Goal: Task Accomplishment & Management: Use online tool/utility

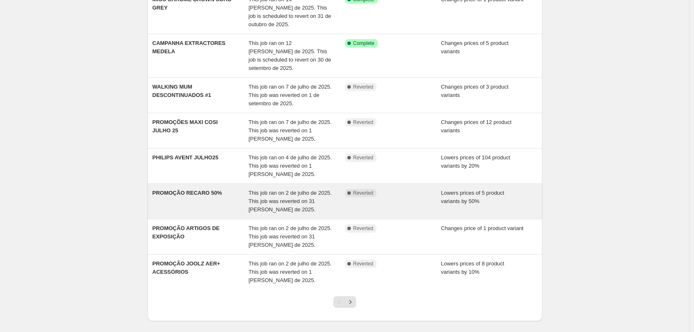
scroll to position [179, 0]
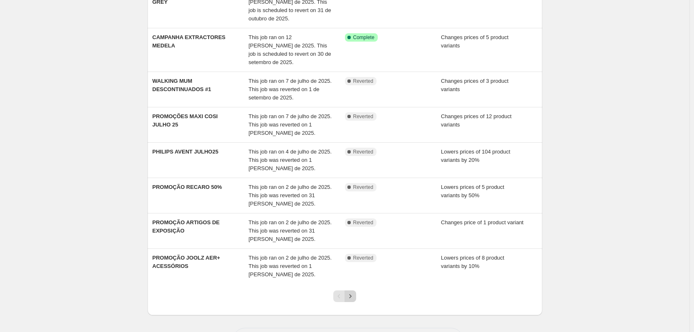
click at [351, 292] on icon "Next" at bounding box center [350, 296] width 8 height 8
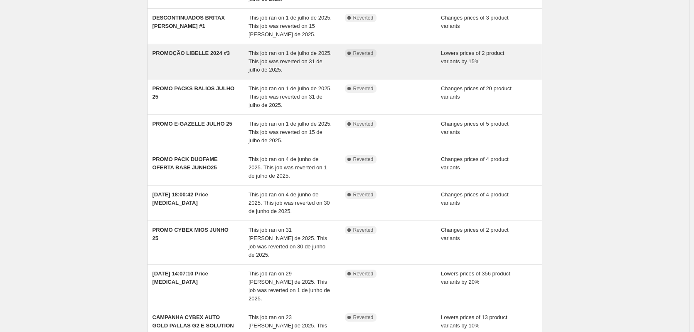
scroll to position [180, 0]
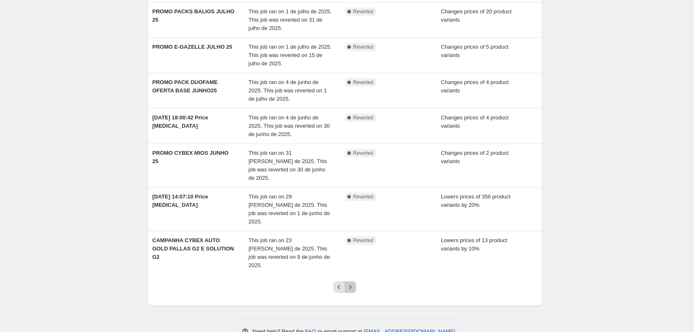
click at [352, 283] on icon "Next" at bounding box center [350, 287] width 8 height 8
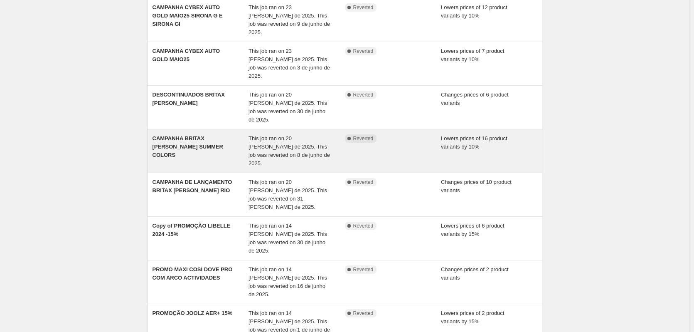
scroll to position [83, 0]
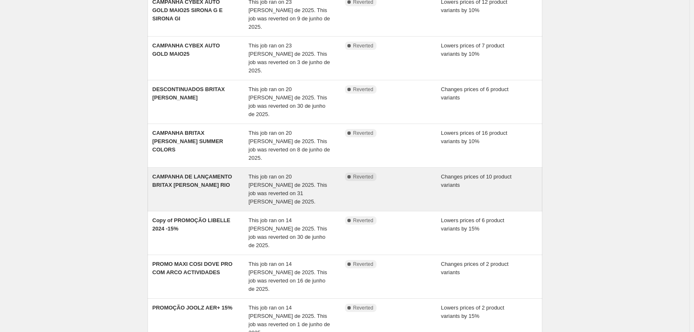
click at [180, 173] on span "CAMPANHA DE LANÇAMENTO BRITAX ROMER RIO" at bounding box center [193, 180] width 80 height 15
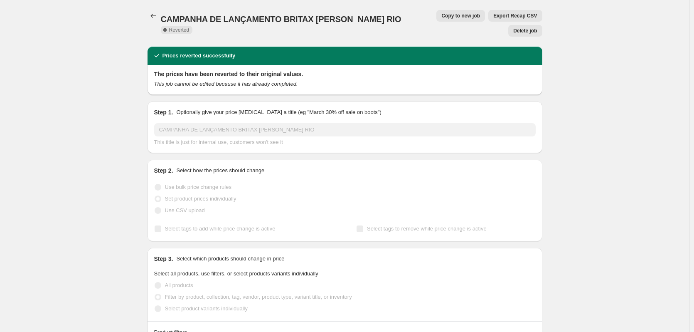
click at [441, 18] on span "Copy to new job" at bounding box center [460, 15] width 39 height 7
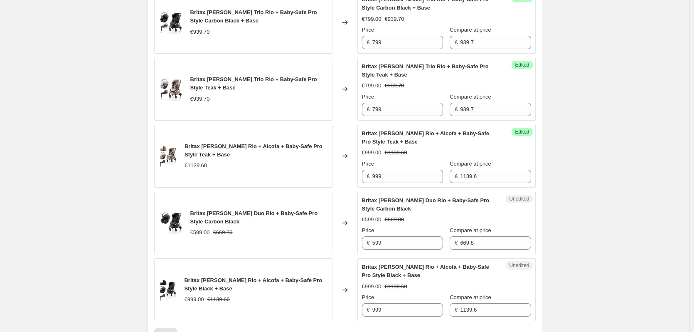
scroll to position [930, 0]
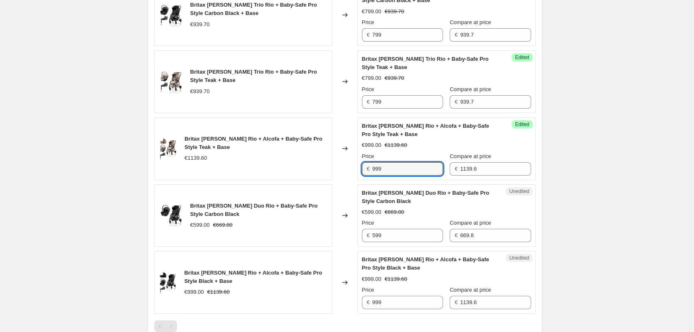
drag, startPoint x: 395, startPoint y: 163, endPoint x: 373, endPoint y: 164, distance: 22.0
click at [373, 164] on div "€ 999" at bounding box center [402, 168] width 81 height 13
type input "899"
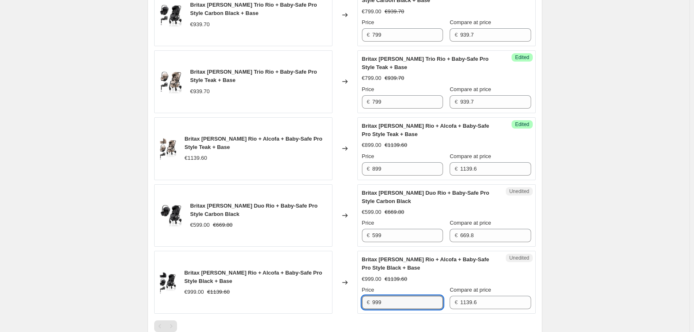
drag, startPoint x: 387, startPoint y: 298, endPoint x: 359, endPoint y: 297, distance: 27.9
click at [359, 297] on div "Britax Romer Rio + Alcofa + Baby-Safe Pro Style Black + Base €999.00 €1139.60 C…" at bounding box center [345, 282] width 382 height 63
type input "899"
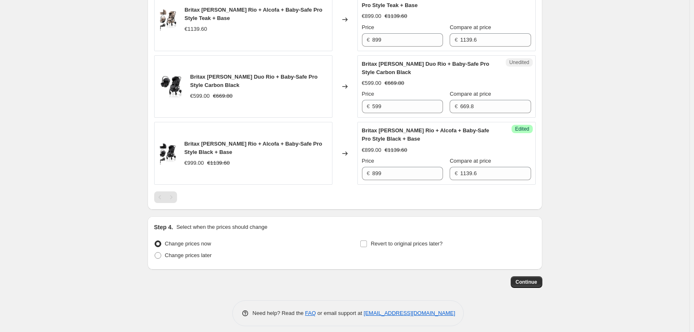
scroll to position [1061, 0]
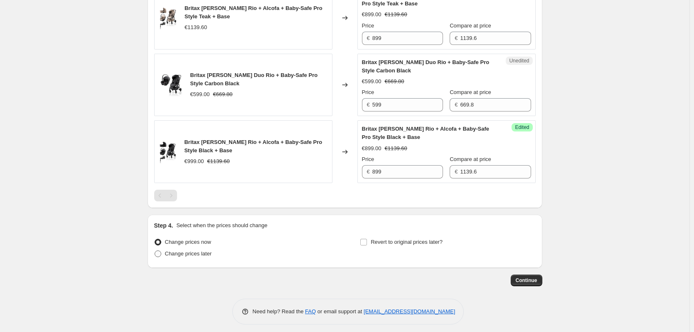
click at [187, 250] on span "Change prices later" at bounding box center [188, 253] width 47 height 6
click at [155, 250] on input "Change prices later" at bounding box center [155, 250] width 0 height 0
radio input "true"
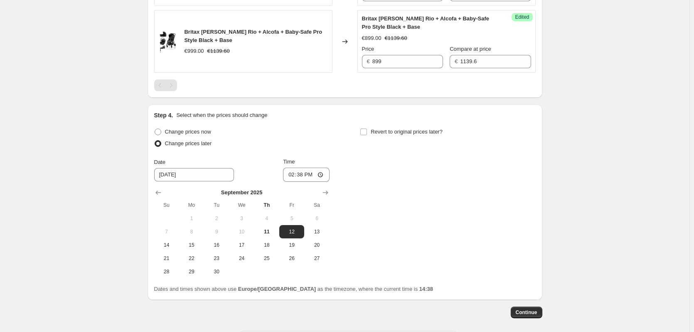
scroll to position [1177, 0]
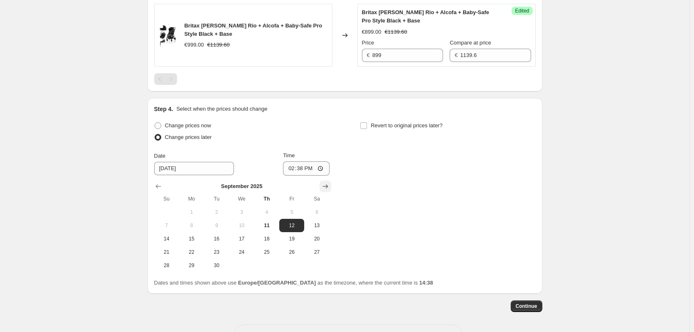
click at [325, 182] on icon "Show next month, October 2025" at bounding box center [325, 186] width 8 height 8
click at [194, 235] on span "13" at bounding box center [191, 238] width 18 height 7
type input "10/13/2025"
click at [305, 166] on input "14:38" at bounding box center [306, 168] width 47 height 14
type input "23:59"
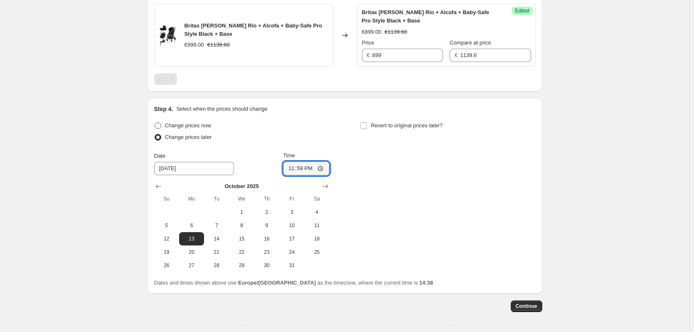
click at [199, 122] on span "Change prices now" at bounding box center [188, 125] width 46 height 6
click at [155, 122] on input "Change prices now" at bounding box center [155, 122] width 0 height 0
radio input "true"
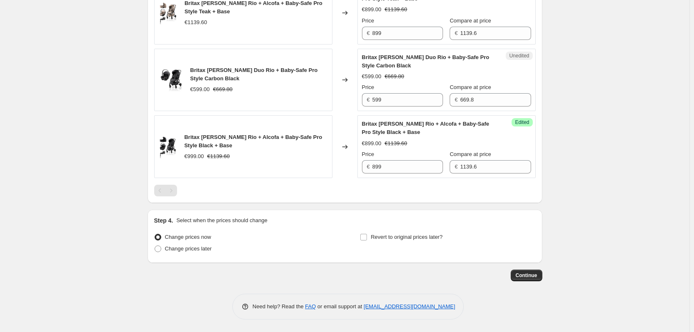
scroll to position [1061, 0]
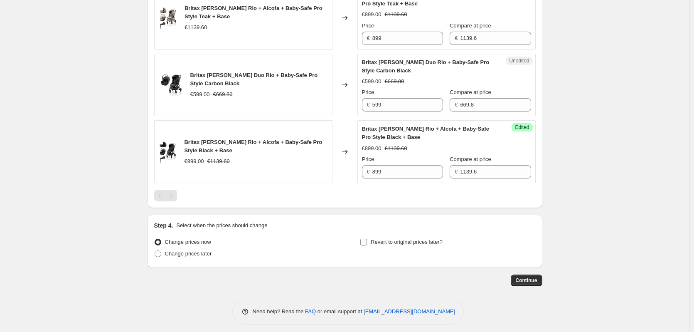
click at [404, 239] on span "Revert to original prices later?" at bounding box center [407, 242] width 72 height 6
click at [367, 239] on input "Revert to original prices later?" at bounding box center [363, 242] width 7 height 7
checkbox input "true"
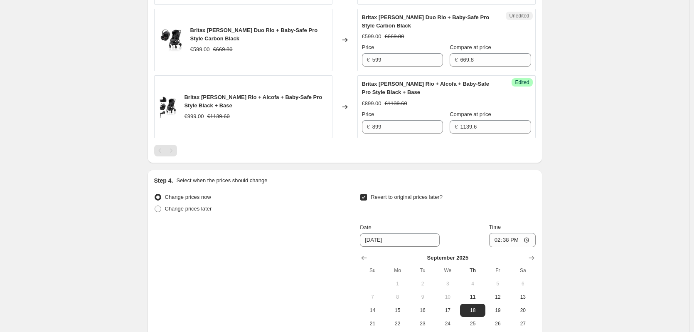
scroll to position [1176, 0]
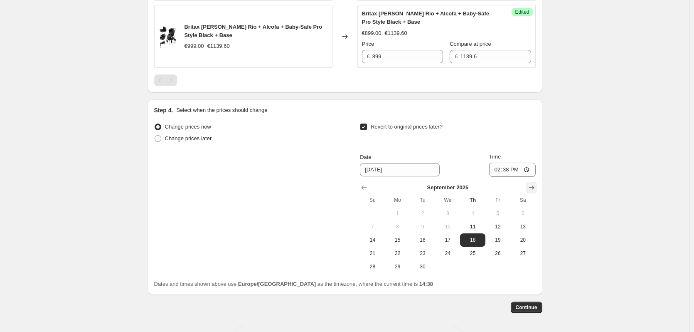
click at [537, 182] on button "Show next month, October 2025" at bounding box center [532, 188] width 12 height 12
click at [403, 237] on span "13" at bounding box center [398, 240] width 18 height 7
type input "10/13/2025"
click at [513, 164] on input "14:38" at bounding box center [512, 170] width 47 height 14
type input "23:59"
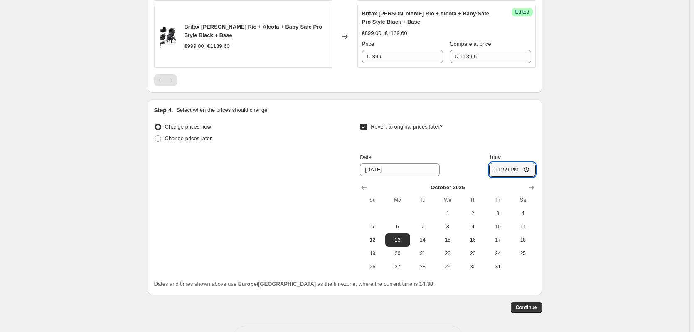
click at [465, 306] on div "Continue" at bounding box center [345, 307] width 395 height 12
click at [528, 304] on span "Continue" at bounding box center [527, 307] width 22 height 7
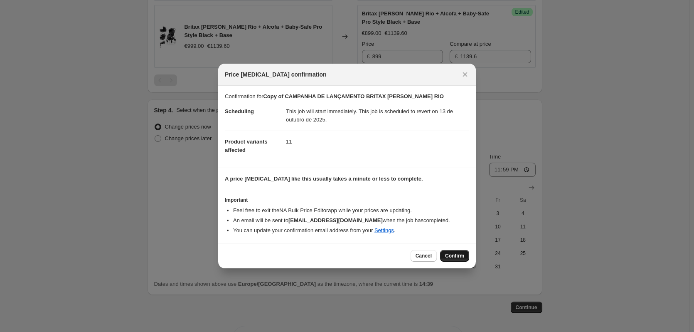
click at [454, 251] on button "Confirm" at bounding box center [454, 256] width 29 height 12
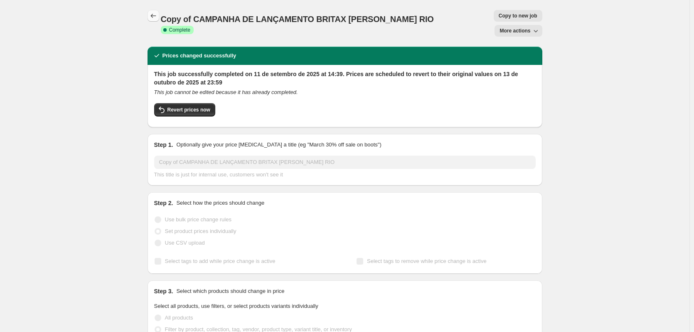
click at [154, 14] on icon "Price change jobs" at bounding box center [153, 16] width 8 height 8
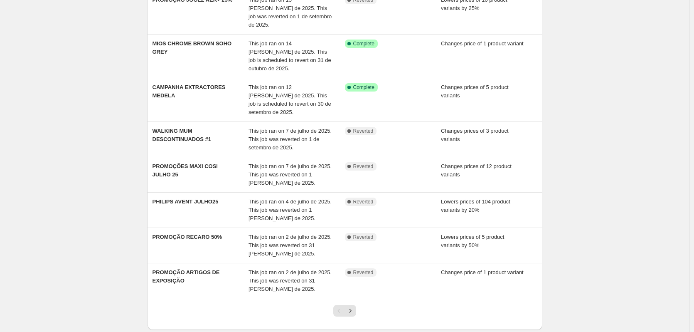
scroll to position [168, 0]
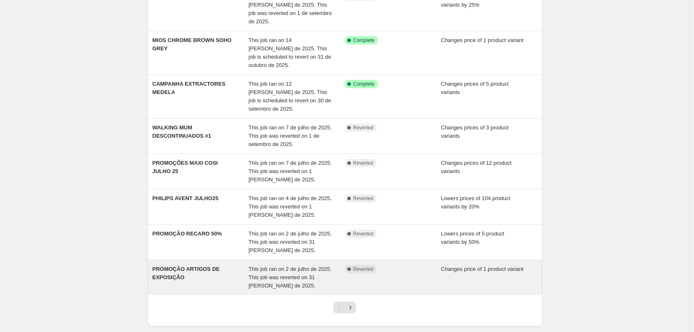
click at [275, 266] on span "This job ran on 2 de julho de 2025. This job was reverted on 31 [PERSON_NAME] d…" at bounding box center [290, 277] width 83 height 23
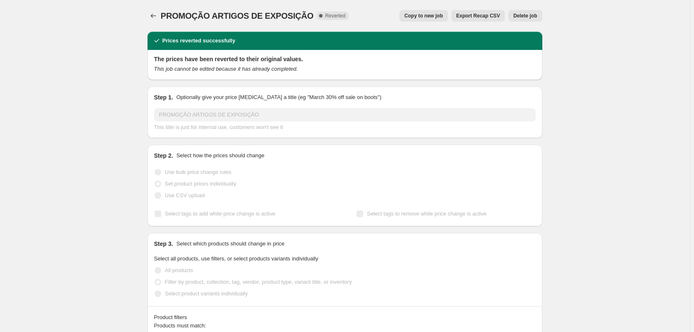
click at [429, 13] on span "Copy to new job" at bounding box center [423, 15] width 39 height 7
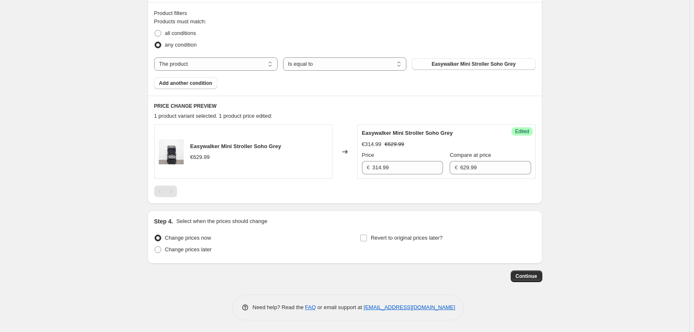
scroll to position [249, 0]
click at [385, 237] on span "Revert to original prices later?" at bounding box center [407, 237] width 72 height 6
click at [367, 237] on input "Revert to original prices later?" at bounding box center [363, 237] width 7 height 7
checkbox input "true"
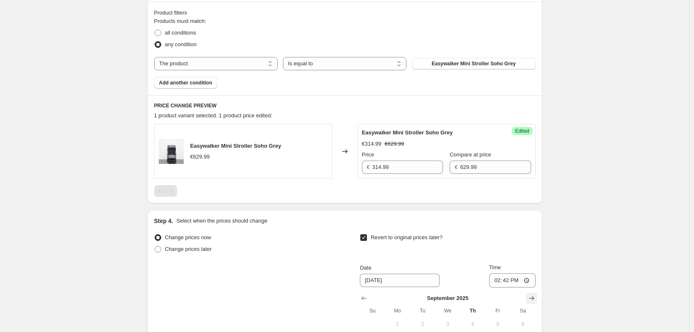
click at [532, 294] on icon "Show next month, October 2025" at bounding box center [531, 298] width 8 height 8
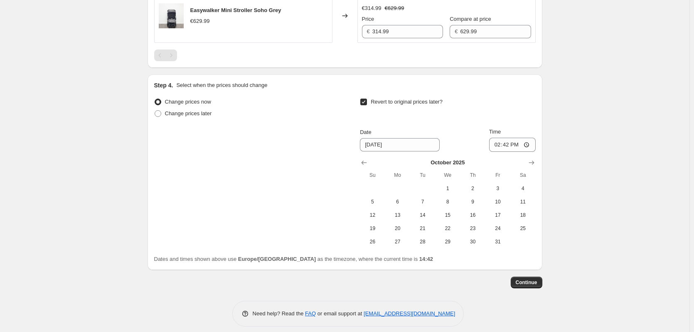
scroll to position [392, 0]
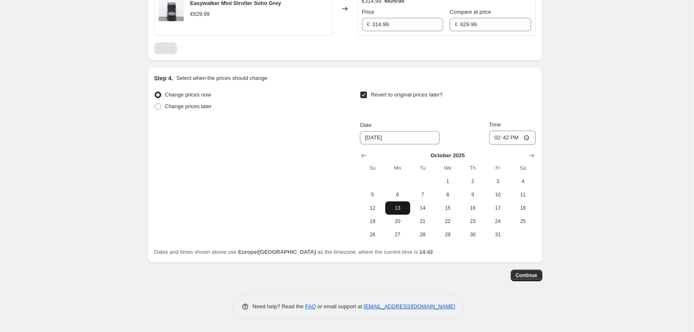
click at [407, 205] on span "13" at bounding box center [398, 208] width 18 height 7
type input "10/13/2025"
click at [509, 137] on input "14:42" at bounding box center [512, 138] width 47 height 14
type input "23:59"
click at [530, 277] on span "Continue" at bounding box center [527, 275] width 22 height 7
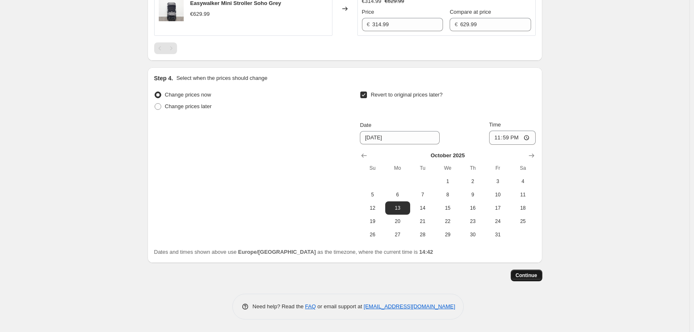
scroll to position [0, 0]
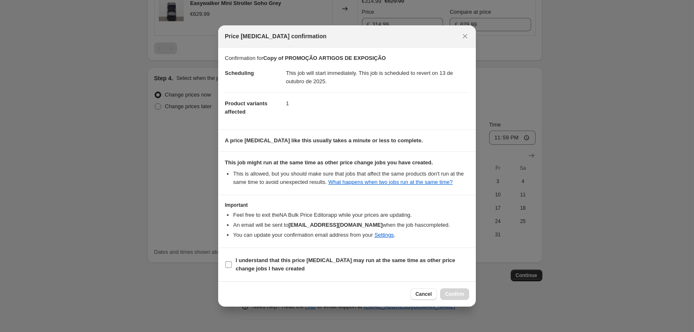
click at [229, 261] on input "I understand that this price change job may run at the same time as other price…" at bounding box center [228, 264] width 7 height 7
checkbox input "true"
click at [458, 292] on span "Confirm" at bounding box center [454, 294] width 19 height 7
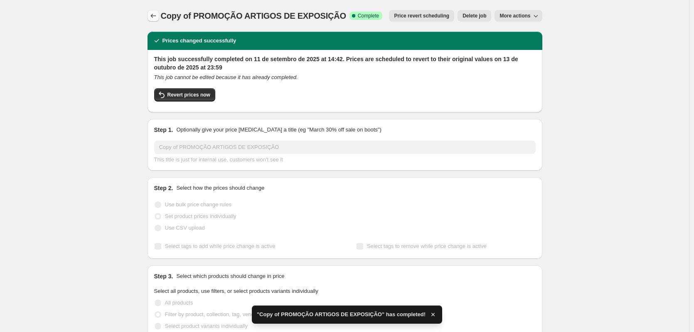
click at [150, 12] on button "Price change jobs" at bounding box center [154, 16] width 12 height 12
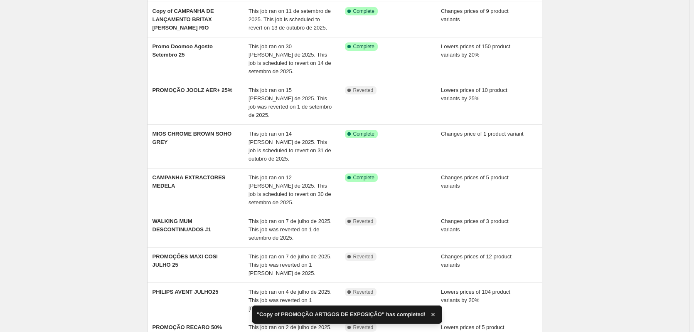
scroll to position [111, 0]
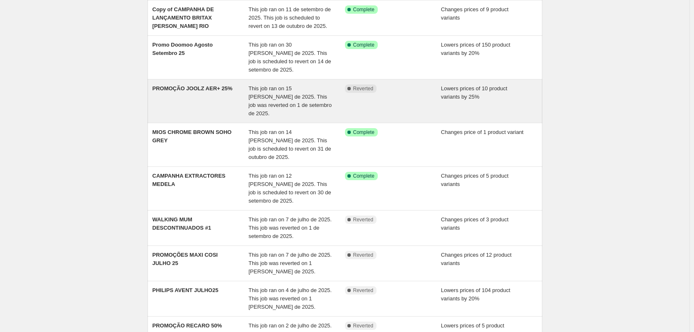
click at [267, 85] on span "This job ran on 15 [PERSON_NAME] de 2025. This job was reverted on 1 de setembr…" at bounding box center [290, 100] width 83 height 31
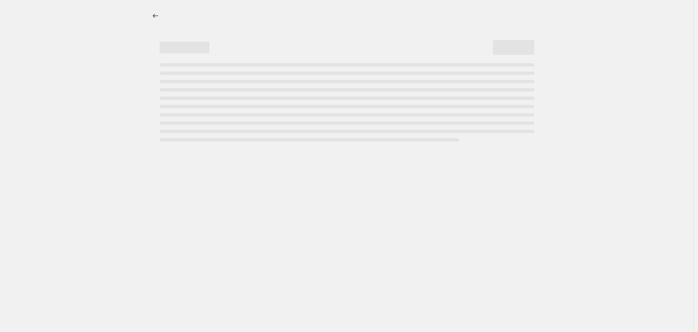
select select "percentage"
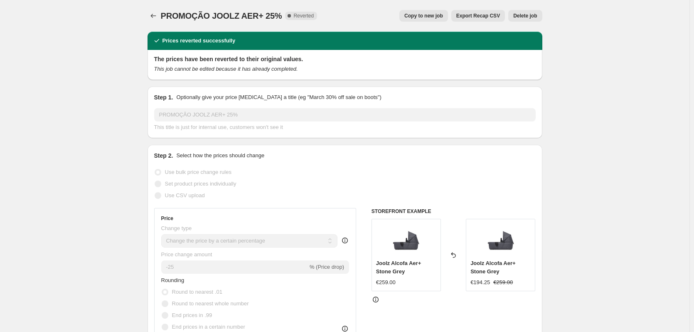
click at [424, 16] on span "Copy to new job" at bounding box center [423, 15] width 39 height 7
select select "percentage"
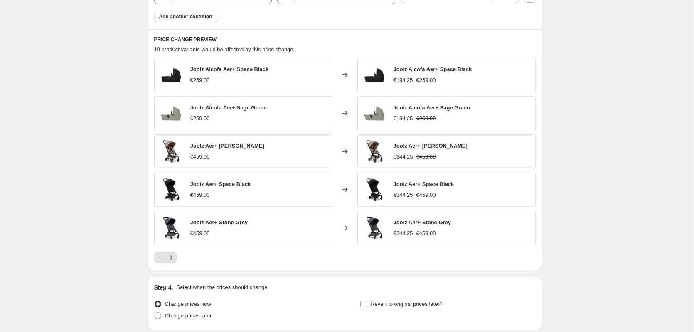
scroll to position [708, 0]
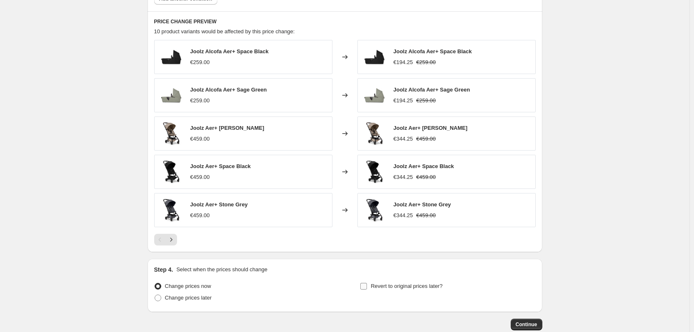
click at [414, 290] on span "Revert to original prices later?" at bounding box center [407, 286] width 72 height 8
click at [367, 289] on input "Revert to original prices later?" at bounding box center [363, 286] width 7 height 7
checkbox input "true"
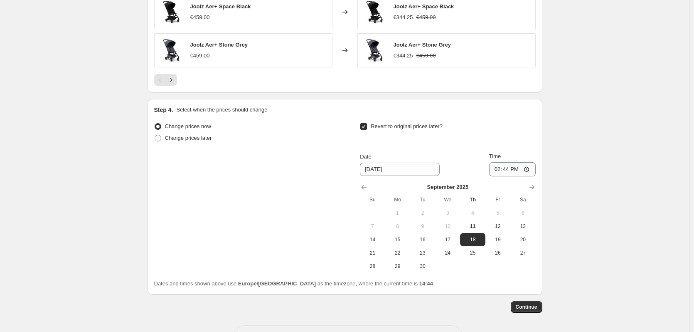
scroll to position [900, 0]
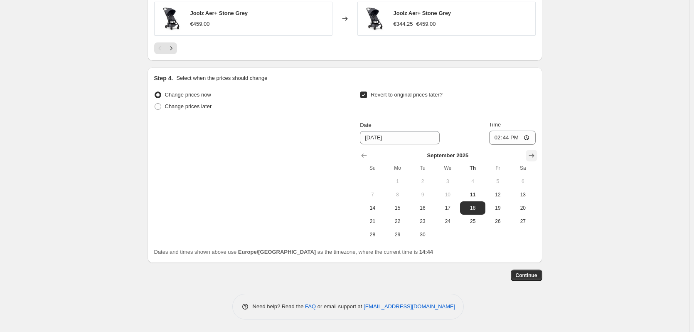
click at [535, 155] on icon "Show next month, October 2025" at bounding box center [531, 155] width 8 height 8
click at [403, 208] on span "13" at bounding box center [398, 208] width 18 height 7
type input "10/13/2025"
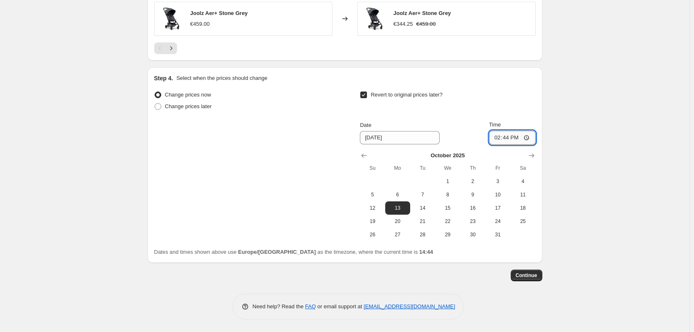
click at [510, 136] on input "14:44" at bounding box center [512, 138] width 47 height 14
type input "23:59"
click at [523, 276] on span "Continue" at bounding box center [527, 275] width 22 height 7
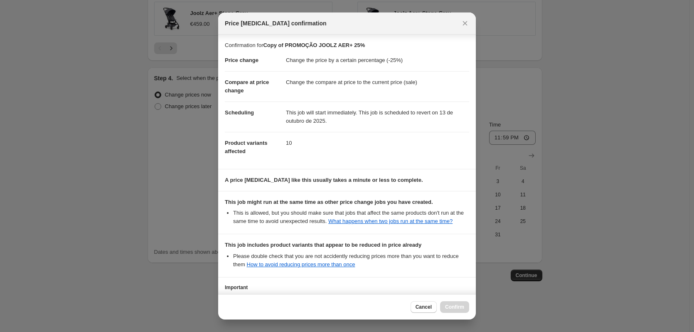
scroll to position [78, 0]
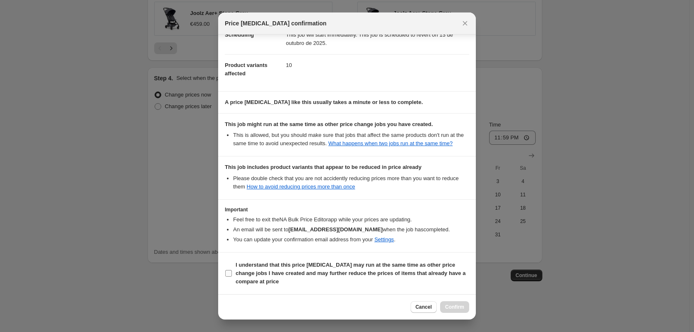
drag, startPoint x: 232, startPoint y: 272, endPoint x: 227, endPoint y: 274, distance: 6.2
drag, startPoint x: 227, startPoint y: 274, endPoint x: 288, endPoint y: 291, distance: 63.8
click at [288, 291] on section "I understand that this price change job may run at the same time as other price…" at bounding box center [347, 273] width 258 height 42
click at [227, 271] on input "I understand that this price change job may run at the same time as other price…" at bounding box center [228, 273] width 7 height 7
checkbox input "true"
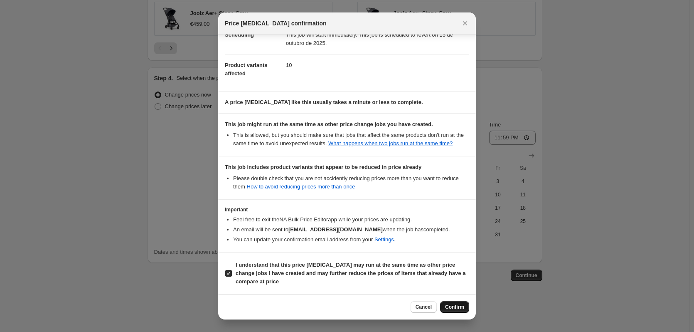
click at [468, 305] on button "Confirm" at bounding box center [454, 307] width 29 height 12
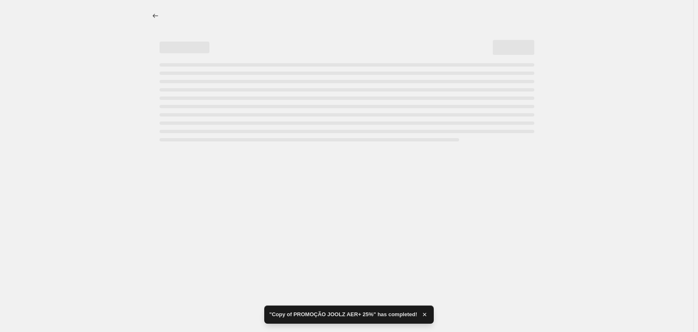
select select "percentage"
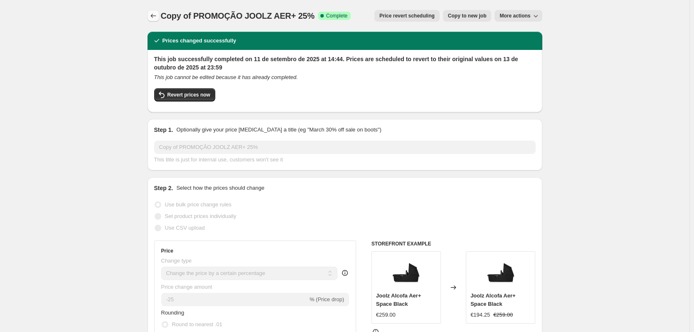
click at [155, 15] on icon "Price change jobs" at bounding box center [153, 16] width 8 height 8
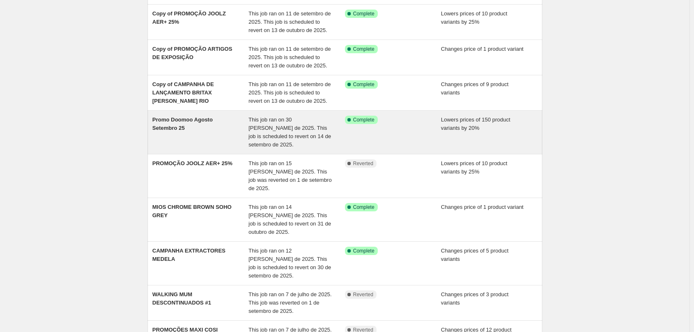
scroll to position [138, 0]
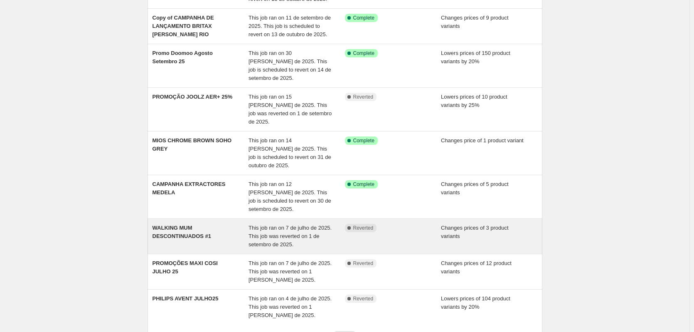
click at [280, 224] on span "This job ran on 7 de julho de 2025. This job was reverted on 1 de setembro de 2…" at bounding box center [290, 235] width 83 height 23
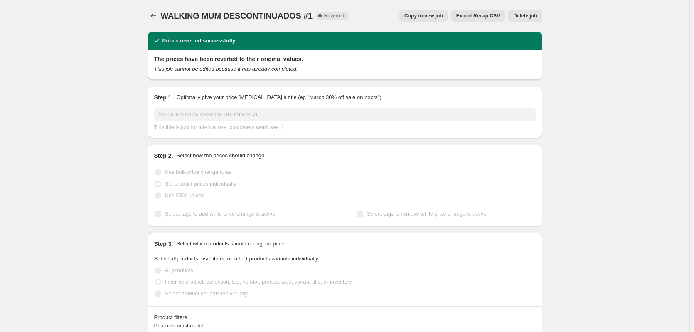
click at [423, 13] on span "Copy to new job" at bounding box center [423, 15] width 39 height 7
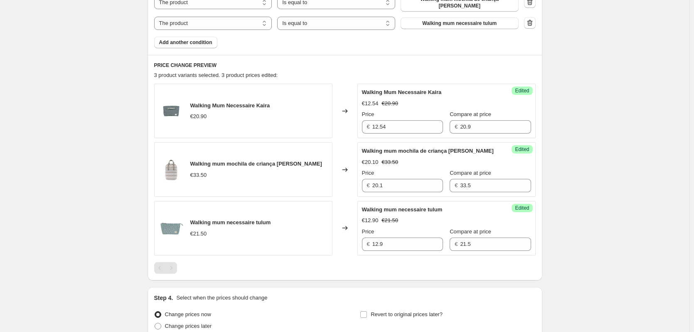
scroll to position [357, 0]
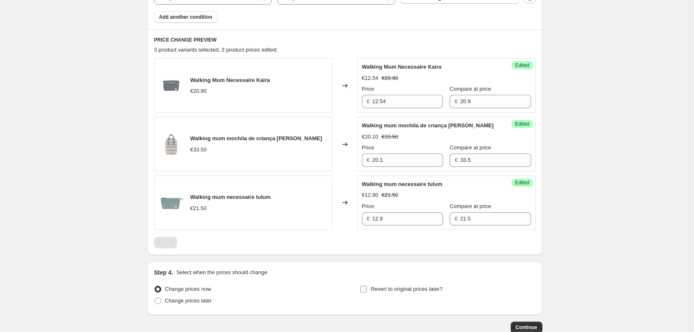
click at [424, 286] on span "Revert to original prices later?" at bounding box center [407, 289] width 72 height 6
click at [367, 286] on input "Revert to original prices later?" at bounding box center [363, 289] width 7 height 7
checkbox input "true"
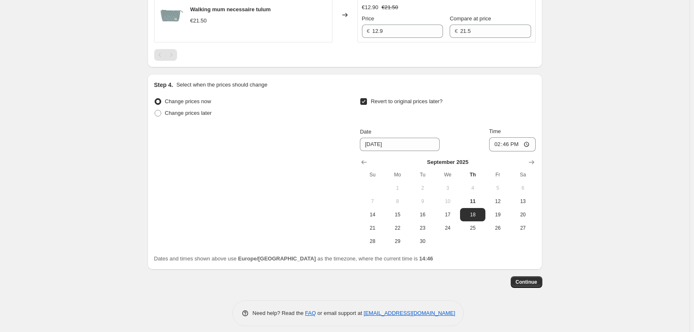
scroll to position [546, 0]
click at [532, 158] on icon "Show next month, October 2025" at bounding box center [531, 160] width 5 height 4
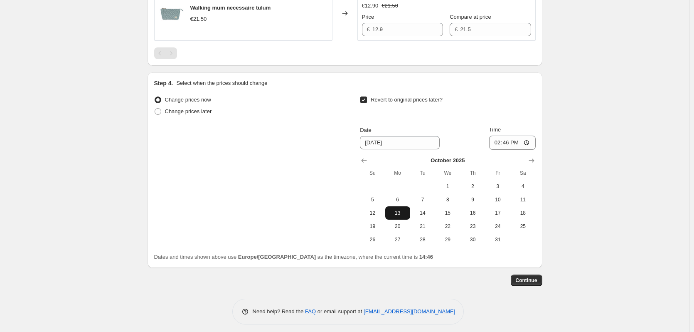
click at [407, 212] on button "13" at bounding box center [397, 212] width 25 height 13
type input "10/13/2025"
click at [507, 139] on input "14:46" at bounding box center [512, 143] width 47 height 14
type input "23:59"
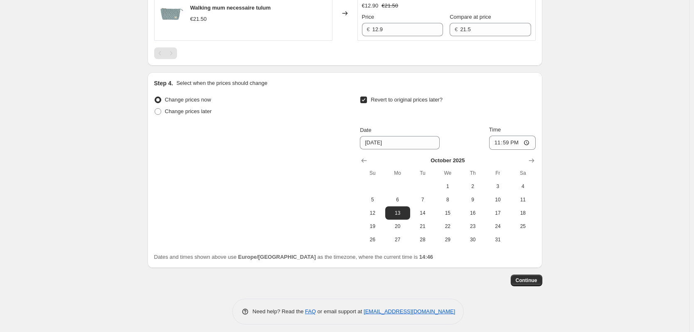
drag, startPoint x: 537, startPoint y: 275, endPoint x: 598, endPoint y: 271, distance: 60.8
click at [540, 276] on button "Continue" at bounding box center [527, 280] width 32 height 12
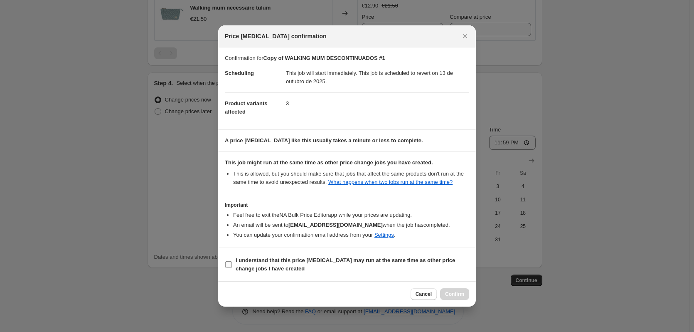
click at [246, 258] on b "I understand that this price change job may run at the same time as other price…" at bounding box center [345, 264] width 219 height 15
click at [232, 261] on input "I understand that this price change job may run at the same time as other price…" at bounding box center [228, 264] width 7 height 7
checkbox input "true"
click at [462, 293] on span "Confirm" at bounding box center [454, 294] width 19 height 7
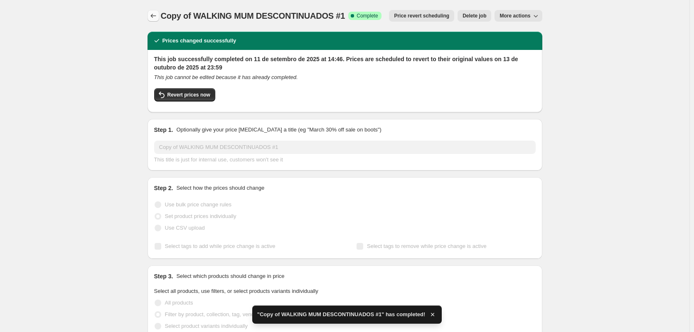
click at [153, 13] on icon "Price change jobs" at bounding box center [153, 16] width 8 height 8
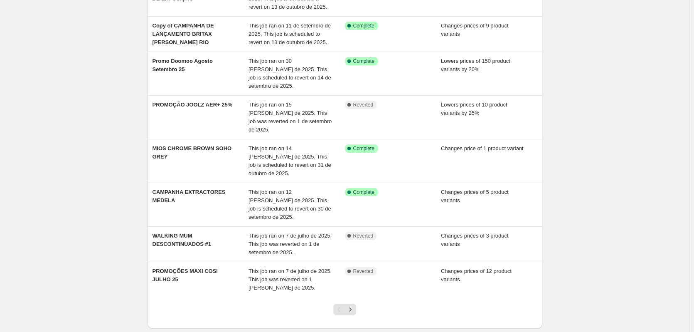
scroll to position [169, 0]
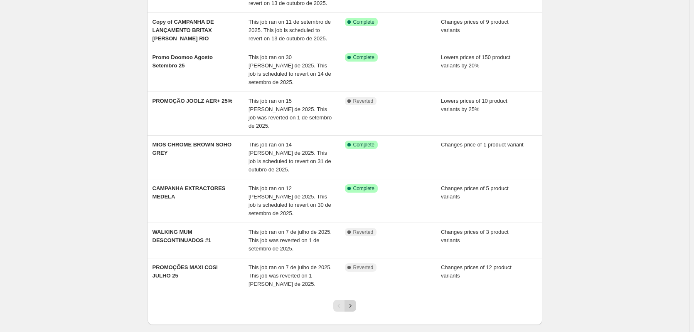
click at [353, 301] on icon "Next" at bounding box center [350, 305] width 8 height 8
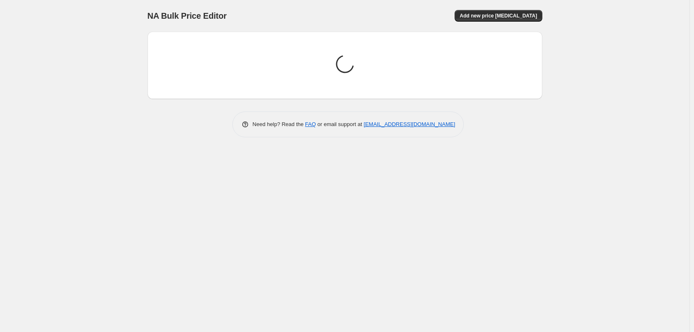
scroll to position [0, 0]
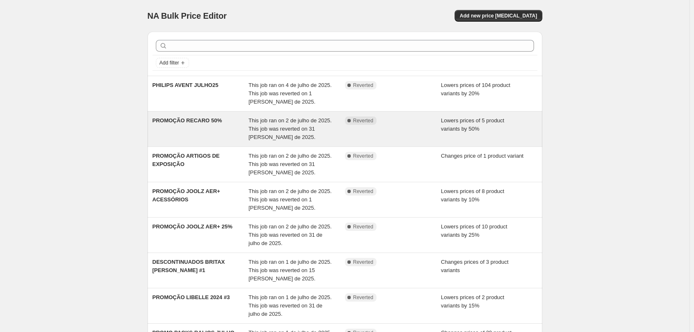
click at [270, 121] on span "This job ran on 2 de julho de 2025. This job was reverted on 31 [PERSON_NAME] d…" at bounding box center [290, 128] width 83 height 23
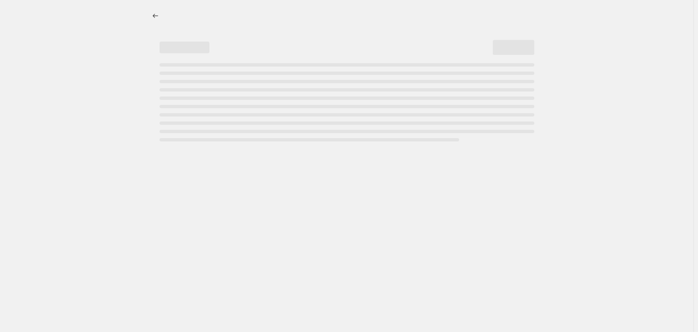
select select "percentage"
select select "vendor"
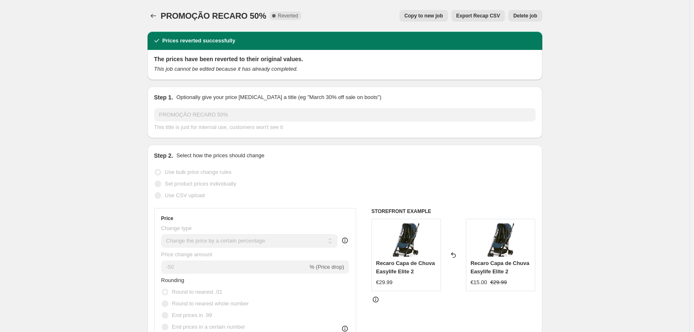
click at [425, 12] on button "Copy to new job" at bounding box center [423, 16] width 49 height 12
select select "percentage"
select select "vendor"
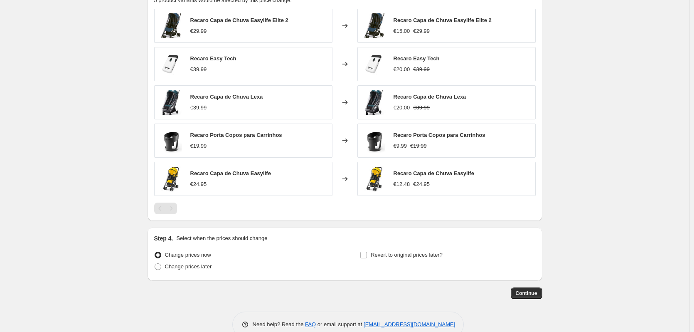
scroll to position [579, 0]
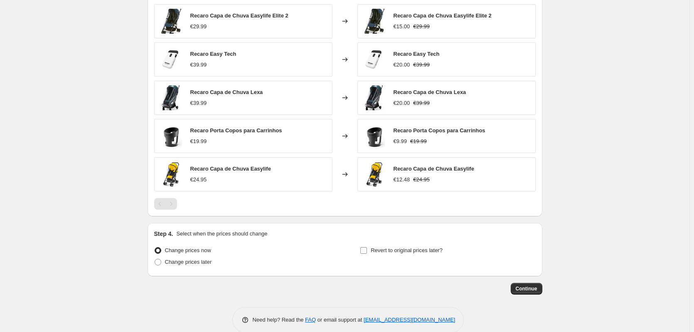
click at [414, 249] on span "Revert to original prices later?" at bounding box center [407, 250] width 72 height 6
click at [367, 249] on input "Revert to original prices later?" at bounding box center [363, 250] width 7 height 7
checkbox input "true"
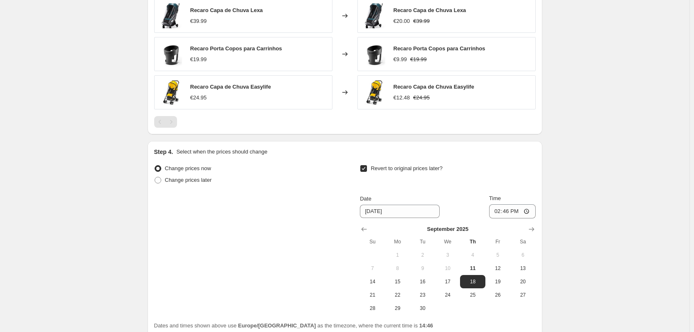
scroll to position [735, 0]
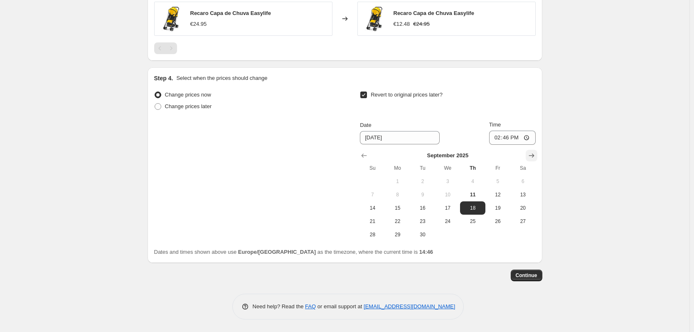
click at [534, 153] on icon "Show next month, October 2025" at bounding box center [531, 155] width 8 height 8
click at [404, 210] on span "13" at bounding box center [398, 208] width 18 height 7
type input "10/13/2025"
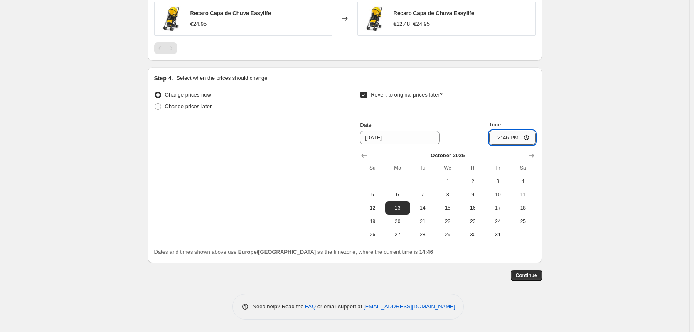
click at [508, 143] on input "14:46" at bounding box center [512, 138] width 47 height 14
type input "23:59"
drag, startPoint x: 526, startPoint y: 269, endPoint x: 535, endPoint y: 286, distance: 18.6
click at [532, 277] on span "Continue" at bounding box center [527, 275] width 22 height 7
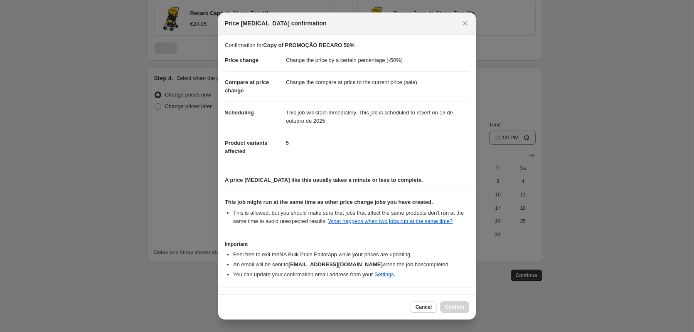
scroll to position [27, 0]
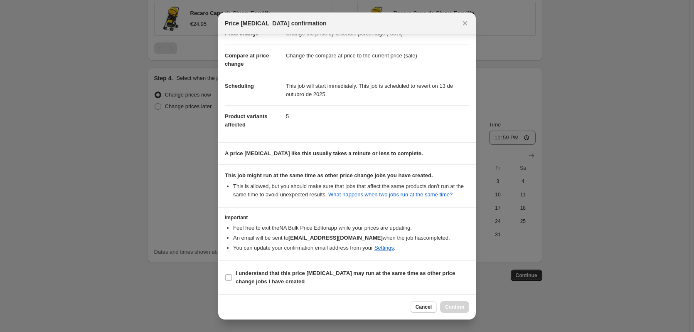
drag, startPoint x: 264, startPoint y: 276, endPoint x: 295, endPoint y: 289, distance: 33.7
click at [229, 276] on input "I understand that this price change job may run at the same time as other price…" at bounding box center [228, 277] width 7 height 7
checkbox input "true"
drag, startPoint x: 458, startPoint y: 308, endPoint x: 548, endPoint y: 126, distance: 203.2
click at [633, 31] on div at bounding box center [347, 166] width 694 height 332
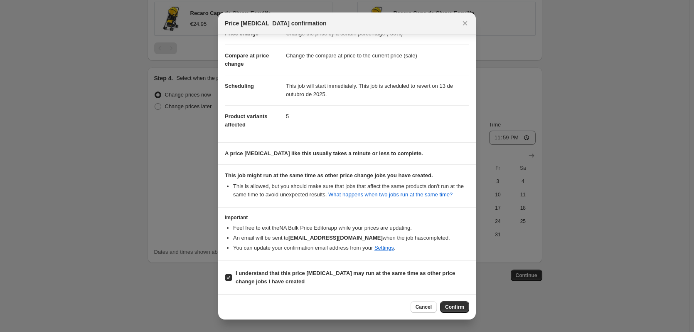
scroll to position [735, 0]
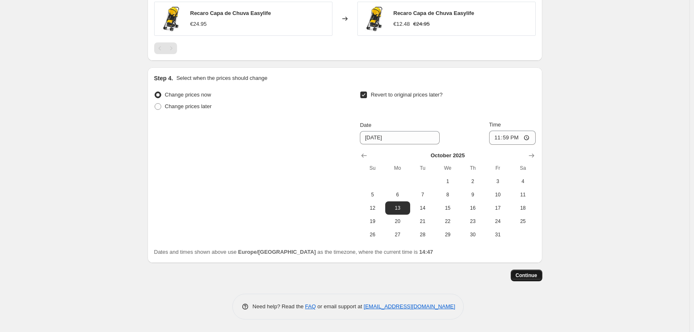
click at [530, 276] on span "Continue" at bounding box center [527, 275] width 22 height 7
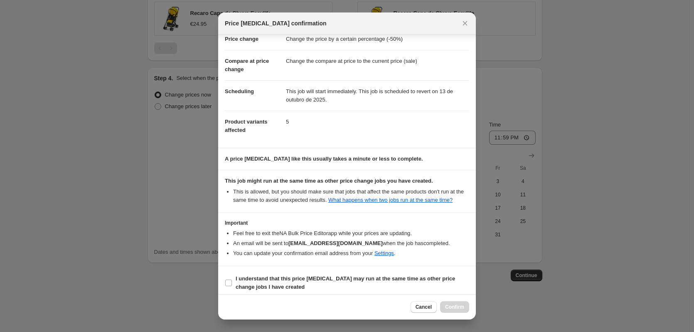
scroll to position [27, 0]
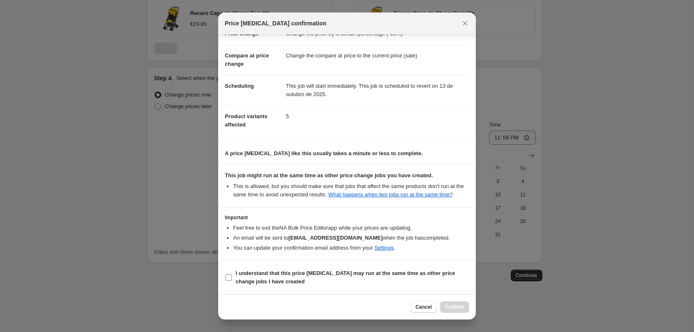
click at [227, 278] on input "I understand that this price change job may run at the same time as other price…" at bounding box center [228, 277] width 7 height 7
checkbox input "true"
click at [460, 306] on span "Confirm" at bounding box center [454, 306] width 19 height 7
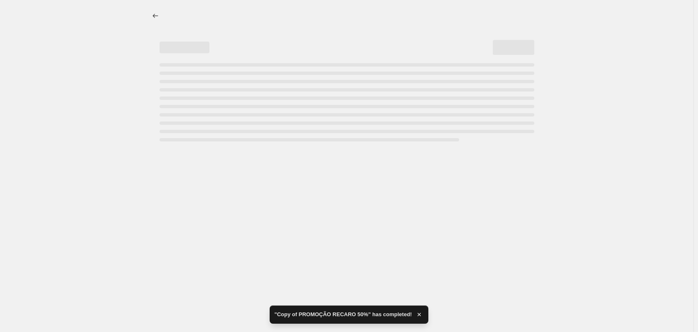
select select "percentage"
select select "vendor"
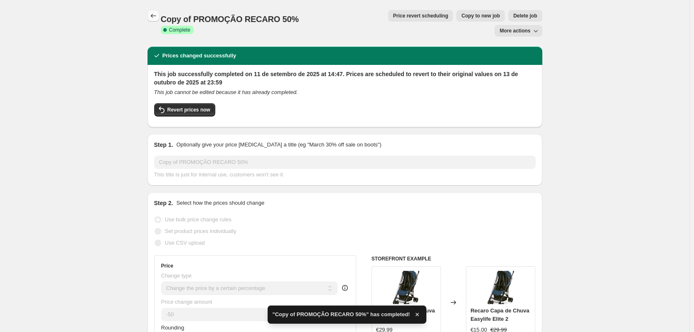
click at [154, 16] on icon "Price change jobs" at bounding box center [153, 16] width 8 height 8
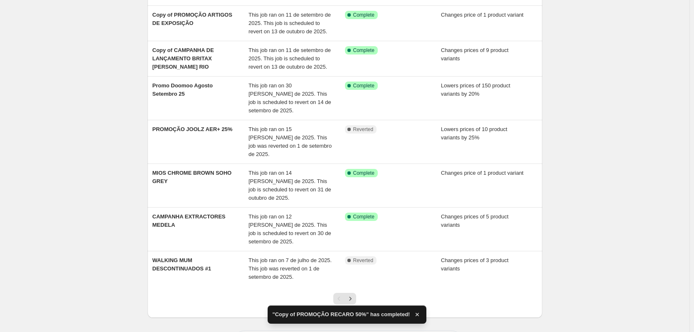
scroll to position [180, 0]
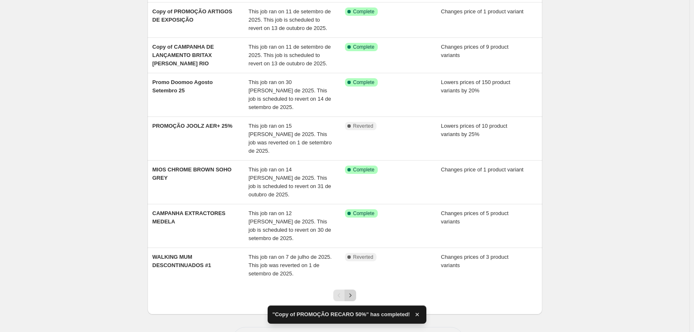
click at [356, 289] on button "Next" at bounding box center [351, 295] width 12 height 12
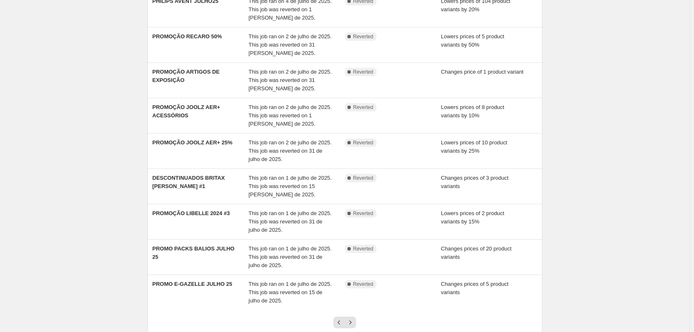
scroll to position [127, 0]
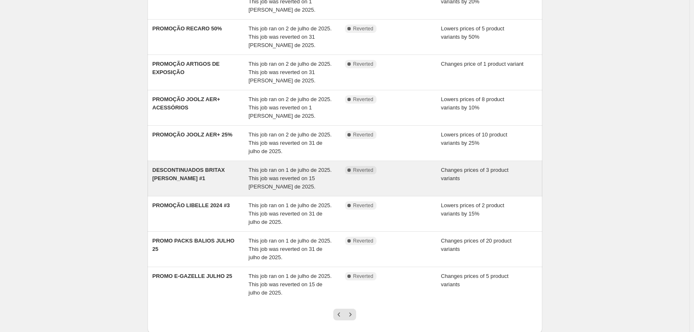
click at [270, 171] on span "This job ran on 1 de julho de 2025. This job was reverted on 15 de agosto de 20…" at bounding box center [290, 178] width 83 height 23
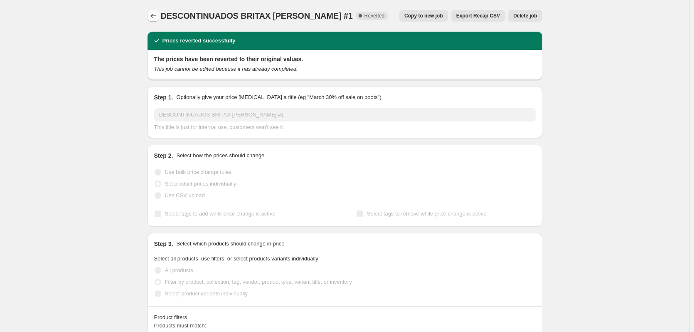
click at [158, 14] on icon "Price change jobs" at bounding box center [153, 16] width 8 height 8
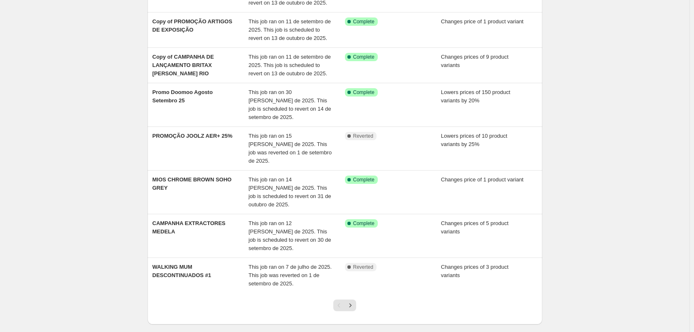
scroll to position [180, 0]
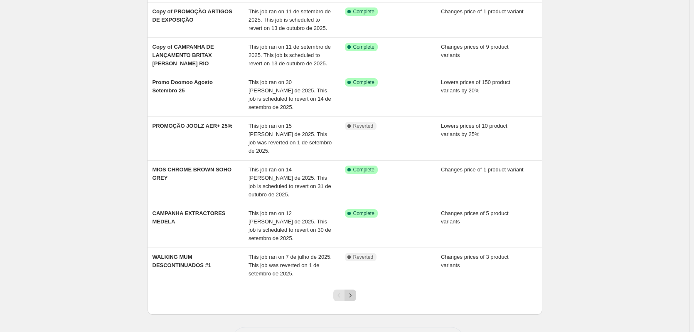
click at [354, 291] on icon "Next" at bounding box center [350, 295] width 8 height 8
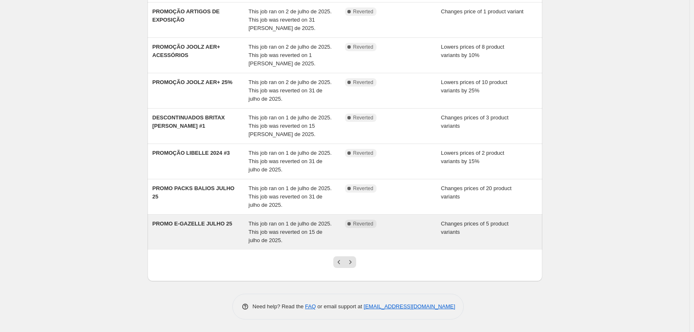
click at [313, 223] on span "This job ran on 1 de julho de 2025. This job was reverted on 15 de julho de 202…" at bounding box center [290, 231] width 83 height 23
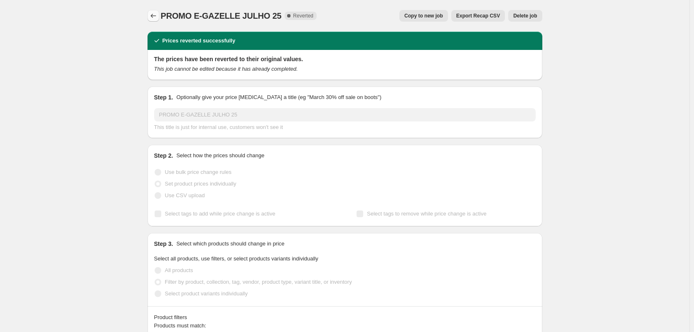
click at [155, 14] on icon "Price change jobs" at bounding box center [153, 16] width 8 height 8
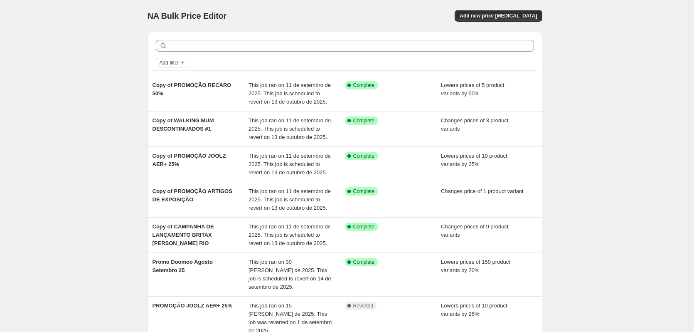
click at [672, 81] on div "NA Bulk Price Editor. This page is ready NA Bulk Price Editor Add new price cha…" at bounding box center [345, 272] width 690 height 545
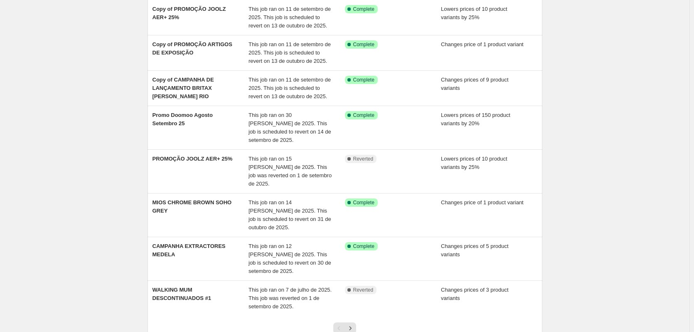
scroll to position [180, 0]
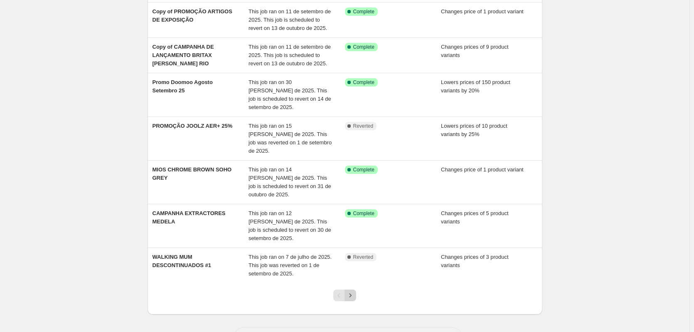
click at [356, 289] on button "Next" at bounding box center [351, 295] width 12 height 12
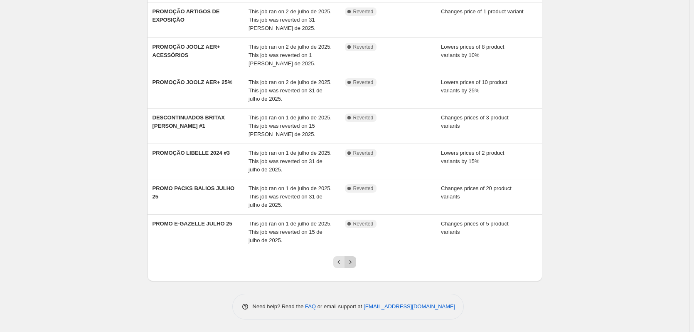
click at [354, 260] on icon "Next" at bounding box center [350, 262] width 8 height 8
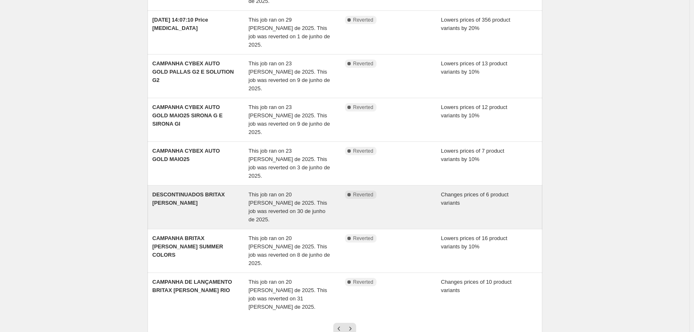
click at [293, 190] on div "This job ran on 20 de maio de 2025. This job was reverted on 30 de junho de 202…" at bounding box center [297, 206] width 96 height 33
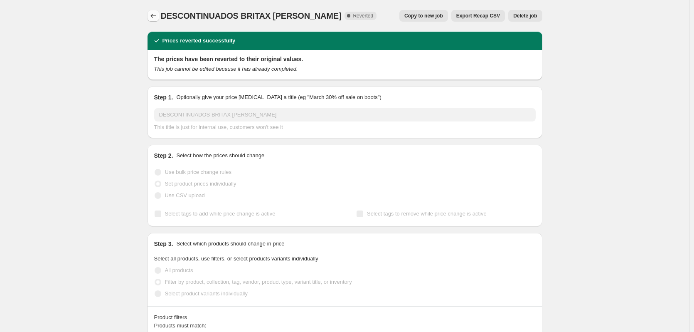
click at [157, 18] on icon "Price change jobs" at bounding box center [153, 16] width 8 height 8
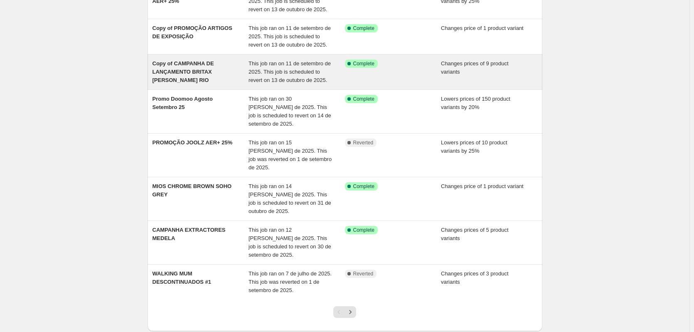
scroll to position [180, 0]
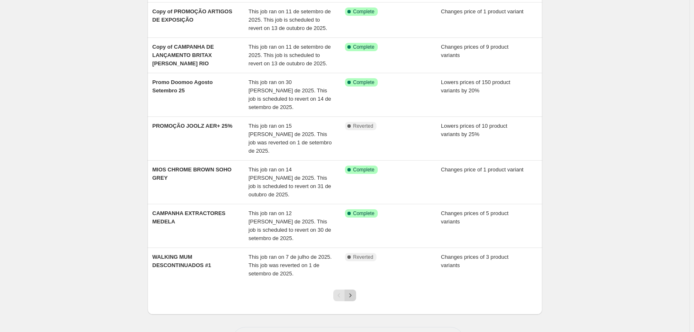
click at [352, 291] on icon "Next" at bounding box center [350, 295] width 8 height 8
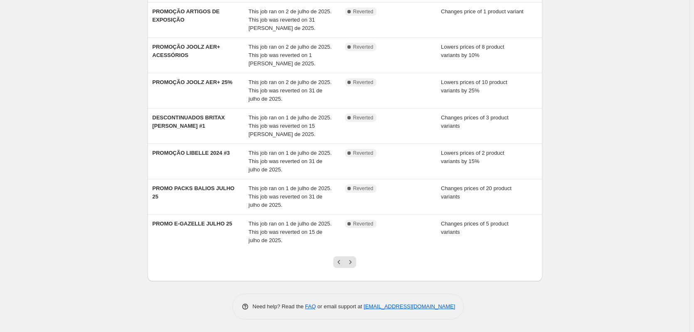
click at [352, 264] on icon "Next" at bounding box center [350, 262] width 8 height 8
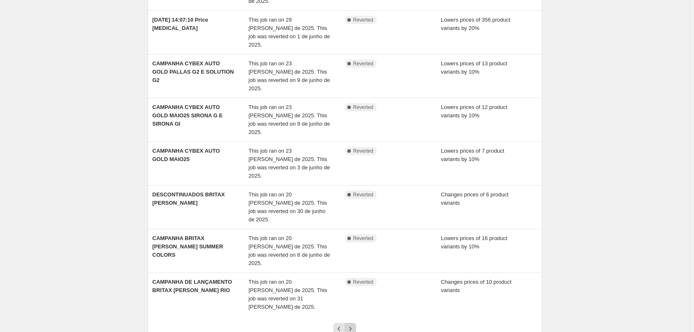
click at [350, 324] on icon "Next" at bounding box center [350, 328] width 8 height 8
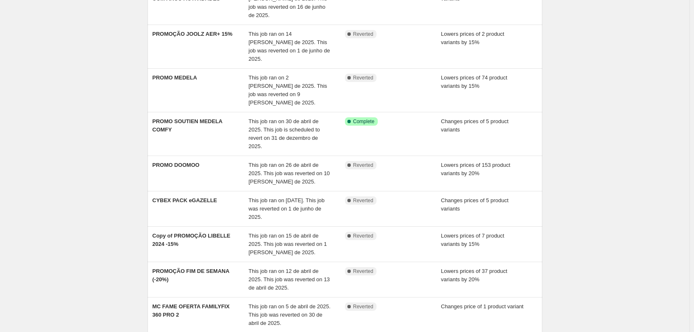
scroll to position [148, 0]
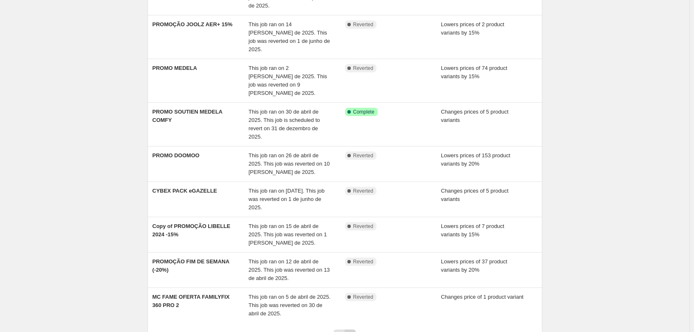
click at [352, 331] on icon "Next" at bounding box center [350, 335] width 8 height 8
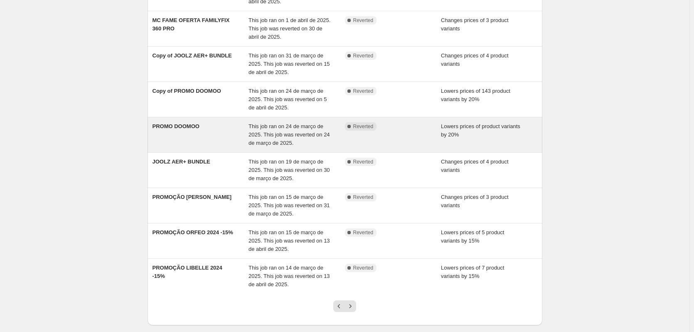
scroll to position [146, 0]
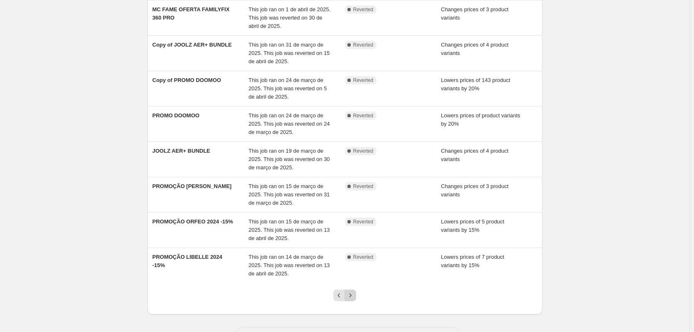
click at [351, 295] on icon "Next" at bounding box center [350, 295] width 8 height 8
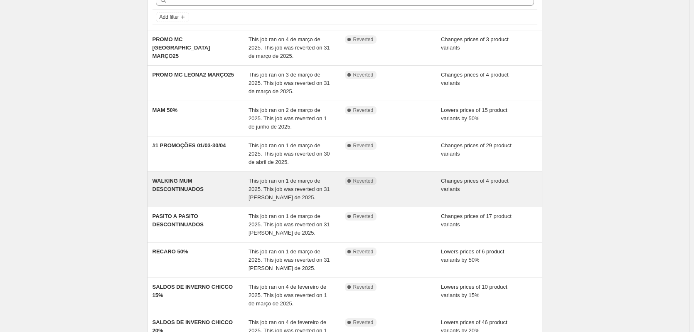
scroll to position [49, 0]
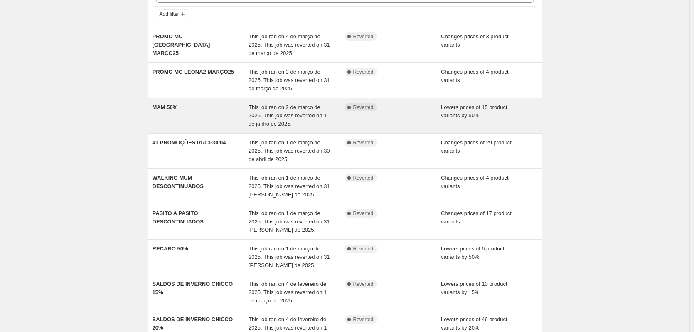
click at [275, 105] on span "This job ran on 2 de março de 2025. This job was reverted on 1 de junho de 2025." at bounding box center [288, 115] width 78 height 23
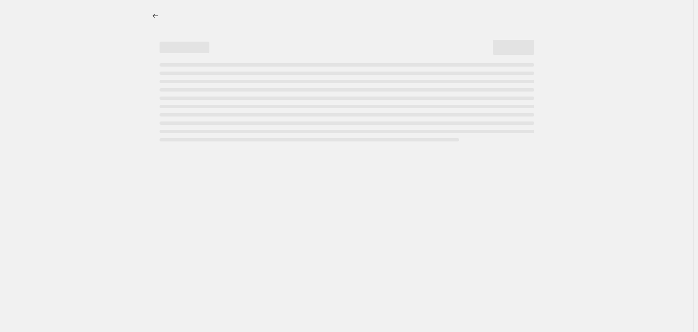
select select "percentage"
select select "vendor"
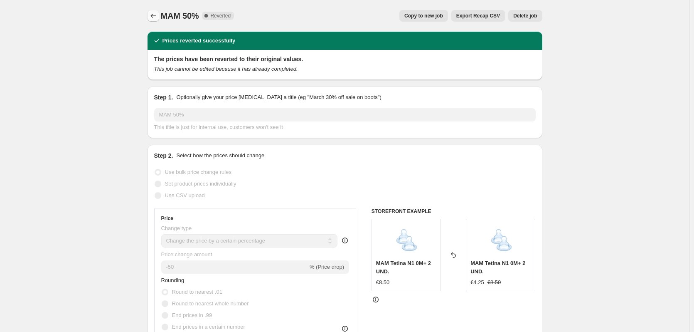
click at [155, 18] on icon "Price change jobs" at bounding box center [153, 16] width 8 height 8
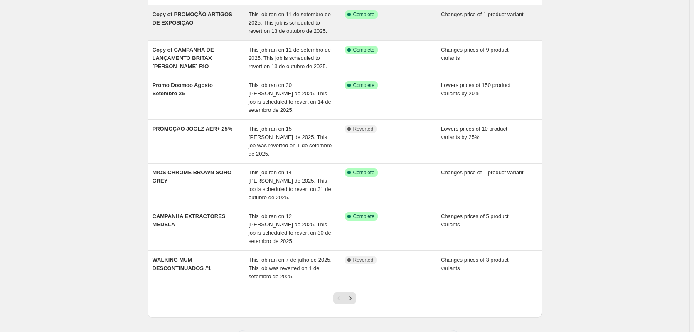
scroll to position [180, 0]
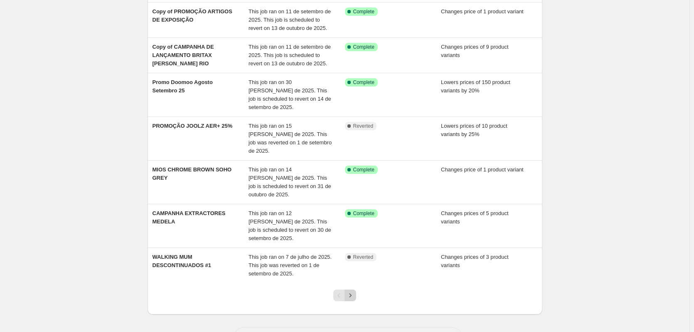
click at [355, 291] on icon "Next" at bounding box center [350, 295] width 8 height 8
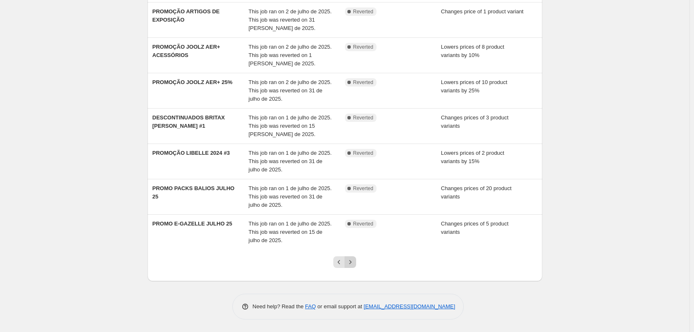
click at [352, 264] on icon "Next" at bounding box center [350, 262] width 8 height 8
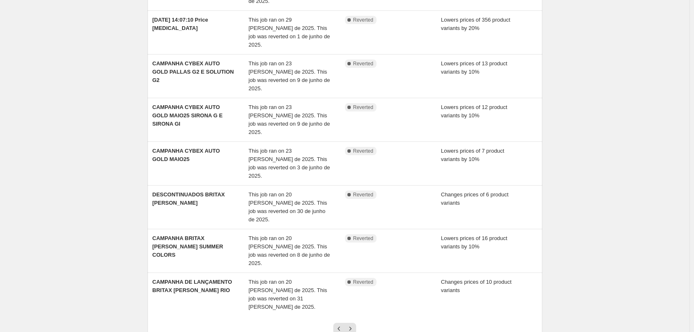
click at [352, 324] on icon "Next" at bounding box center [350, 328] width 8 height 8
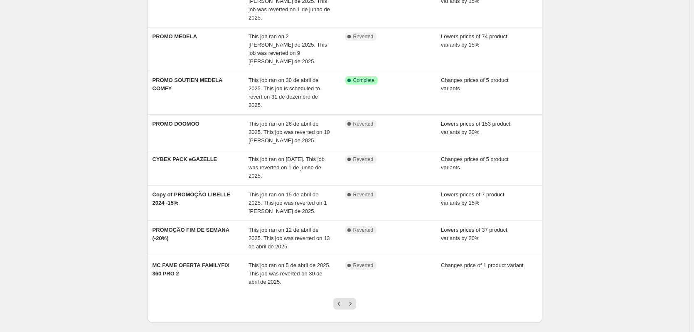
click at [352, 299] on icon "Next" at bounding box center [350, 303] width 8 height 8
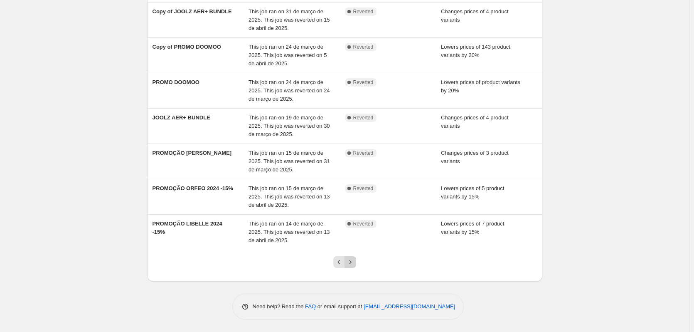
click at [356, 264] on button "Next" at bounding box center [351, 262] width 12 height 12
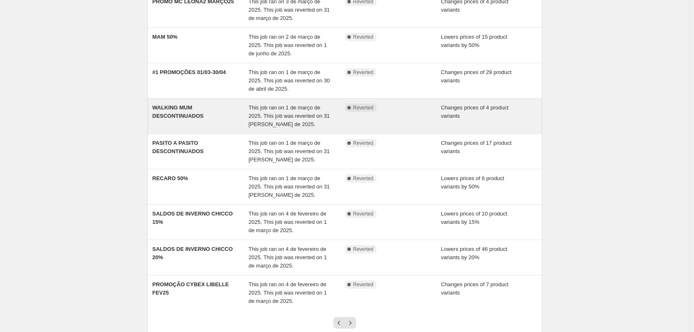
scroll to position [89, 0]
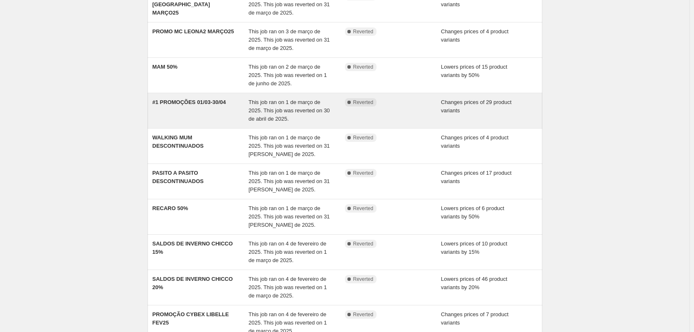
click at [282, 108] on span "This job ran on 1 de março de 2025. This job was reverted on 30 de abril de 202…" at bounding box center [289, 110] width 81 height 23
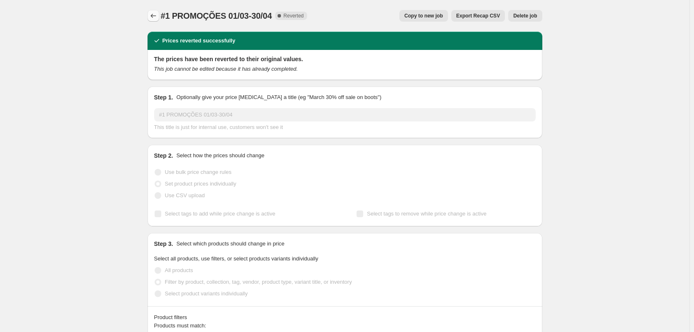
click at [155, 17] on icon "Price change jobs" at bounding box center [153, 16] width 8 height 8
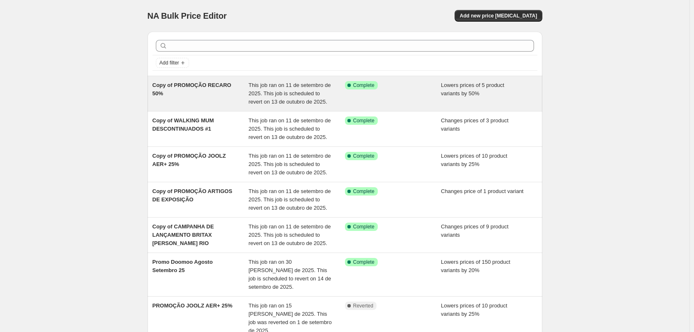
click at [282, 90] on span "This job ran on 11 de setembro de 2025. This job is scheduled to revert on 13 d…" at bounding box center [290, 93] width 82 height 23
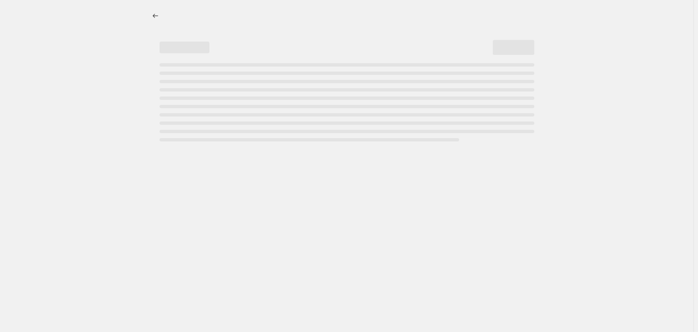
select select "percentage"
select select "vendor"
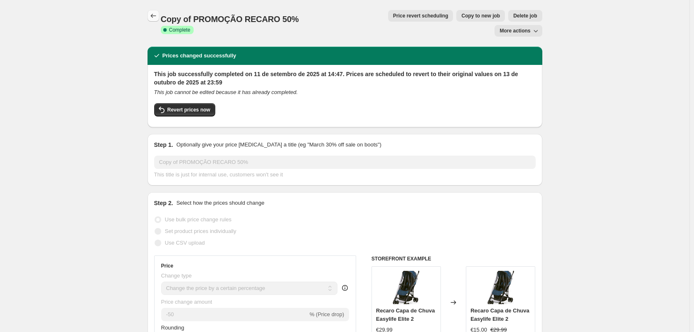
click at [157, 11] on button "Price change jobs" at bounding box center [154, 16] width 12 height 12
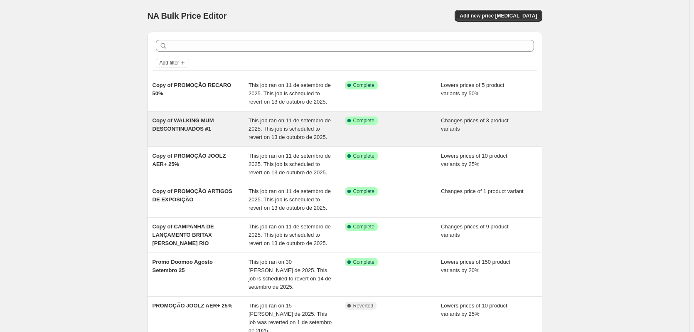
click at [296, 118] on span "This job ran on 11 de setembro de 2025. This job is scheduled to revert on 13 d…" at bounding box center [290, 128] width 82 height 23
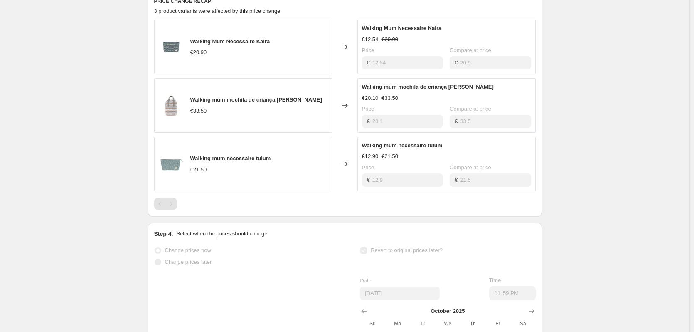
scroll to position [489, 0]
